Goal: Task Accomplishment & Management: Manage account settings

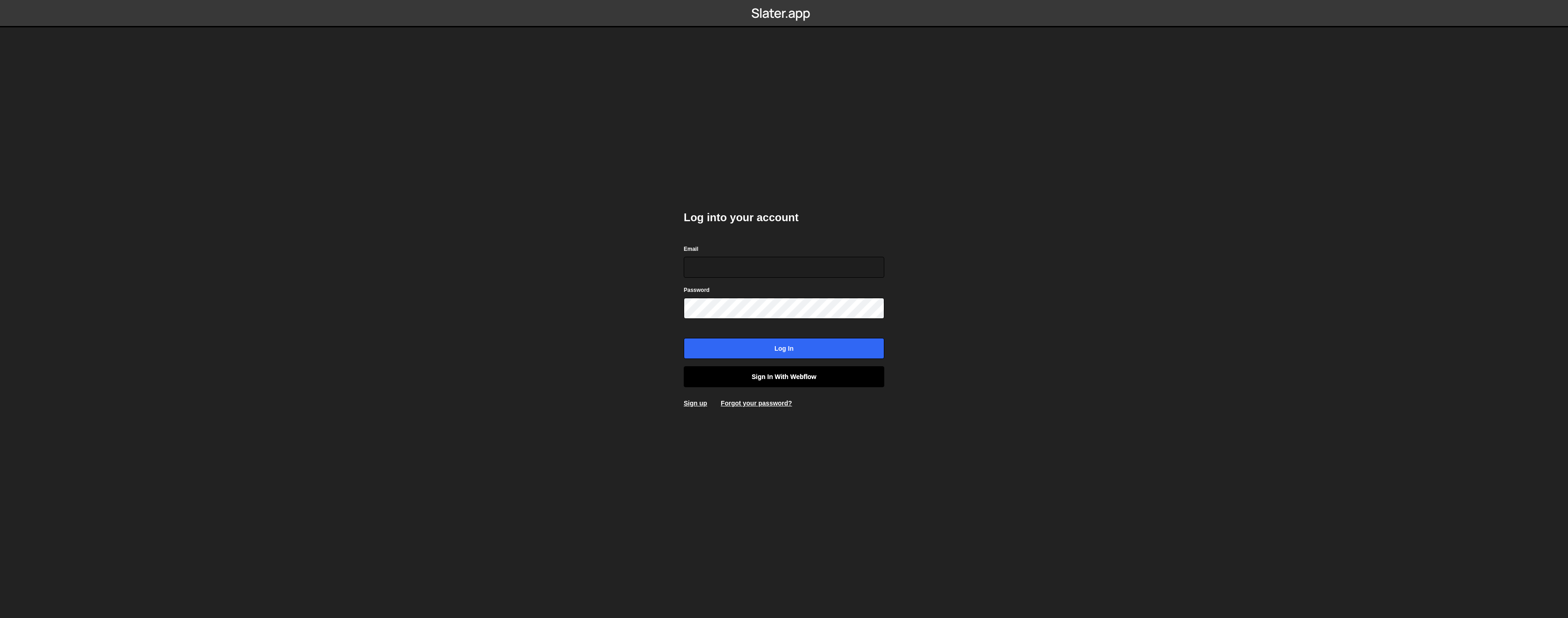
click at [828, 377] on link "Sign in with Webflow" at bounding box center [783, 376] width 200 height 21
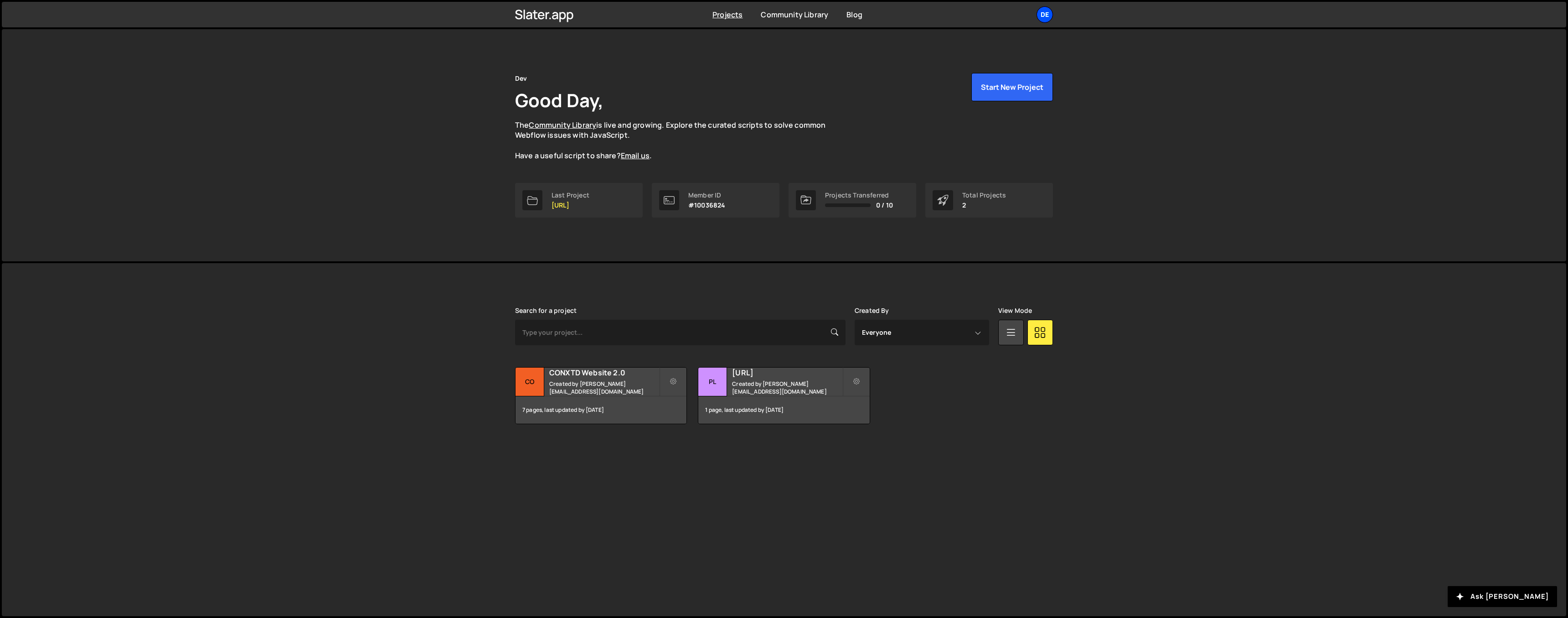
click at [1050, 13] on div "De" at bounding box center [1045, 14] width 16 height 16
click at [974, 86] on link "Account" at bounding box center [996, 85] width 113 height 16
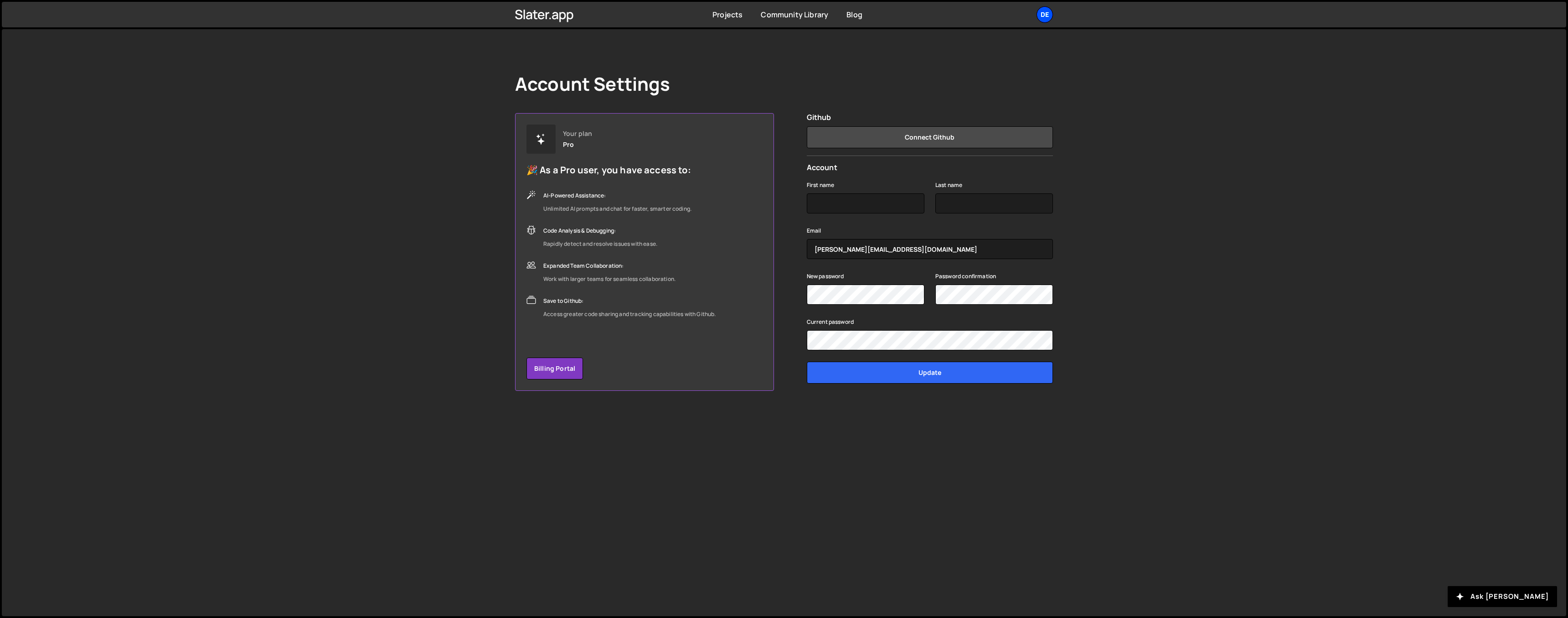
click at [1047, 12] on div "De" at bounding box center [1045, 14] width 16 height 16
click at [1141, 72] on div "Account Settings Your plan Pro 🎉 As a Pro user, you have access to: AI-Powered …" at bounding box center [784, 323] width 1564 height 587
